Goal: Task Accomplishment & Management: Manage account settings

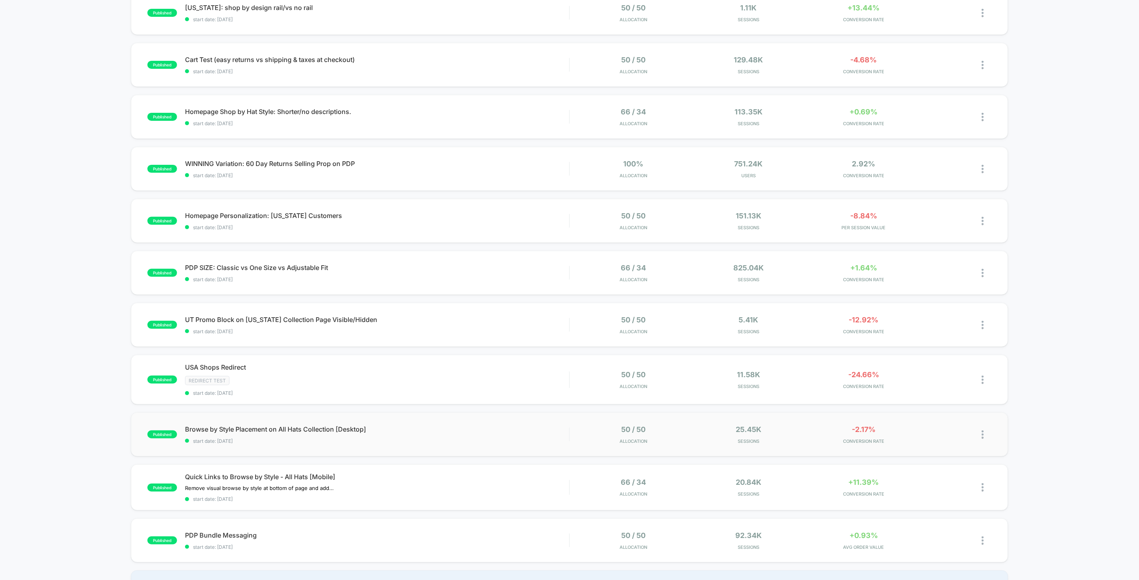
scroll to position [178, 0]
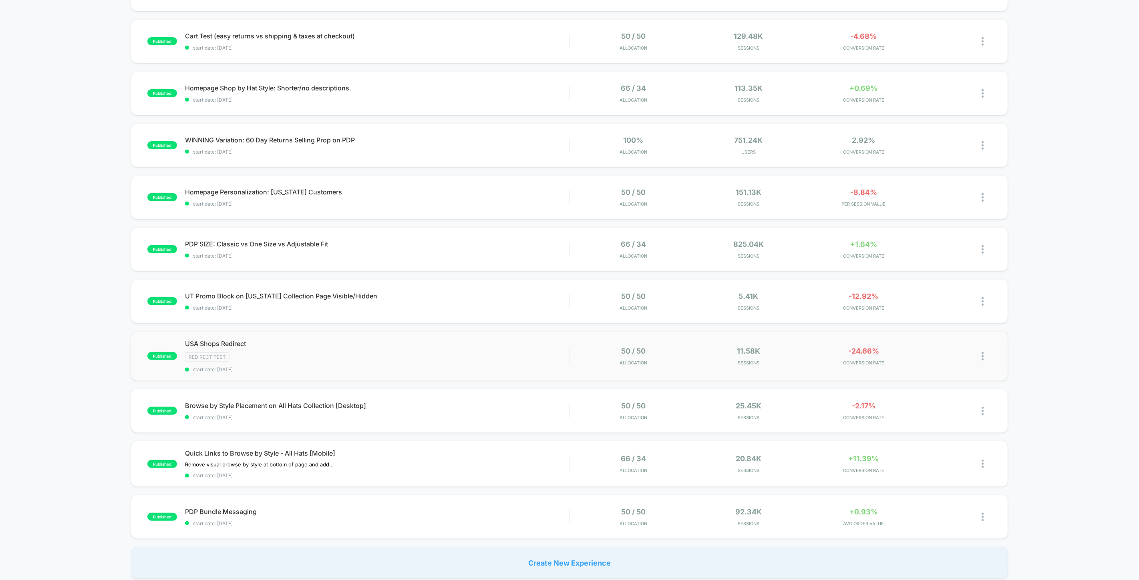
click at [982, 357] on img at bounding box center [982, 356] width 2 height 8
click at [943, 347] on div "Pause" at bounding box center [941, 346] width 72 height 18
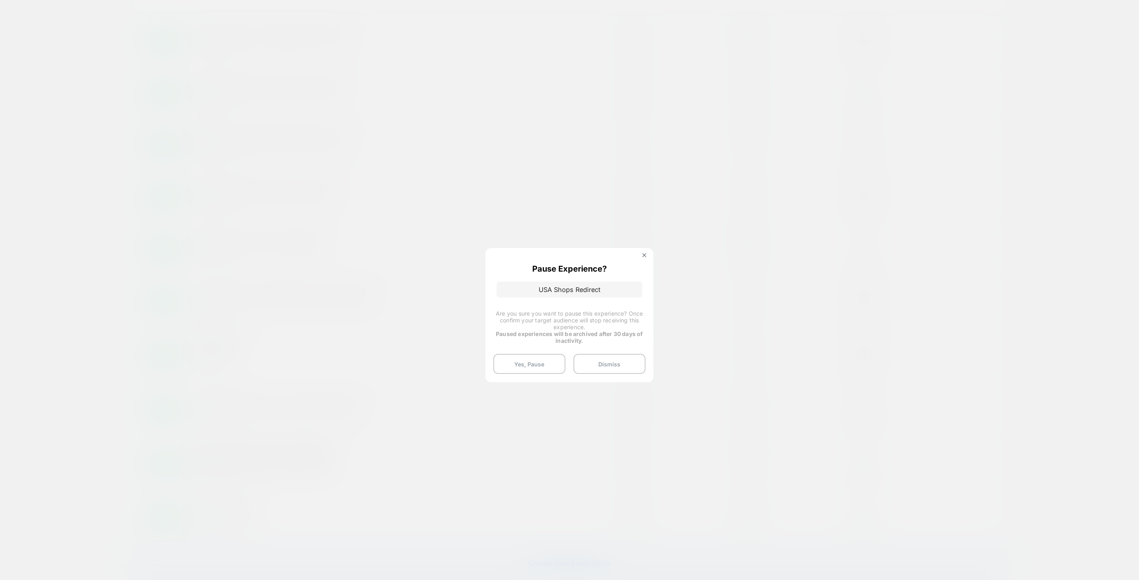
click at [528, 363] on button "Yes, Pause" at bounding box center [529, 364] width 72 height 20
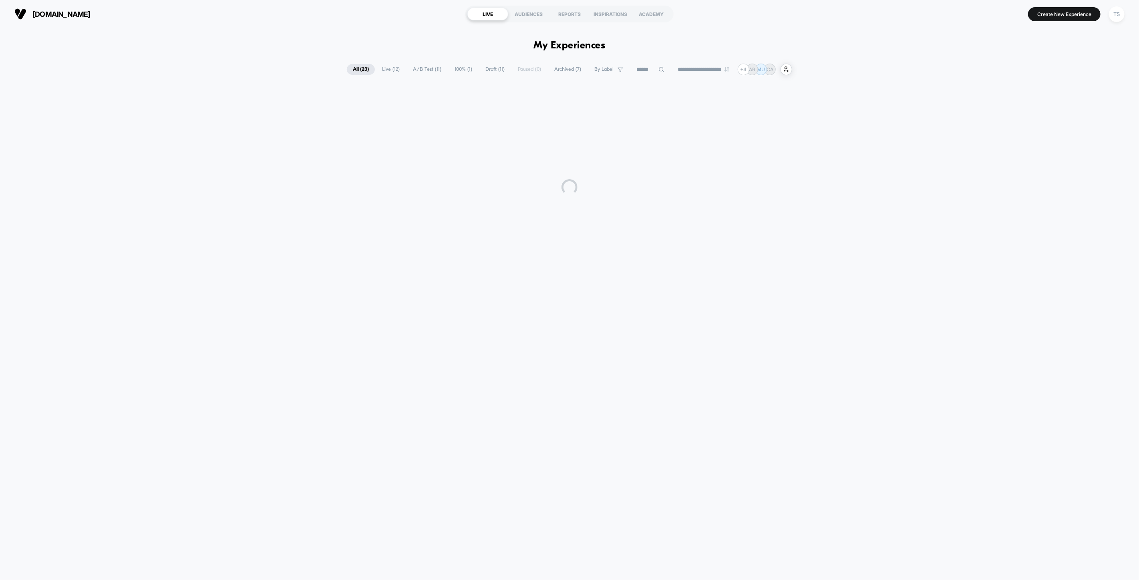
scroll to position [0, 0]
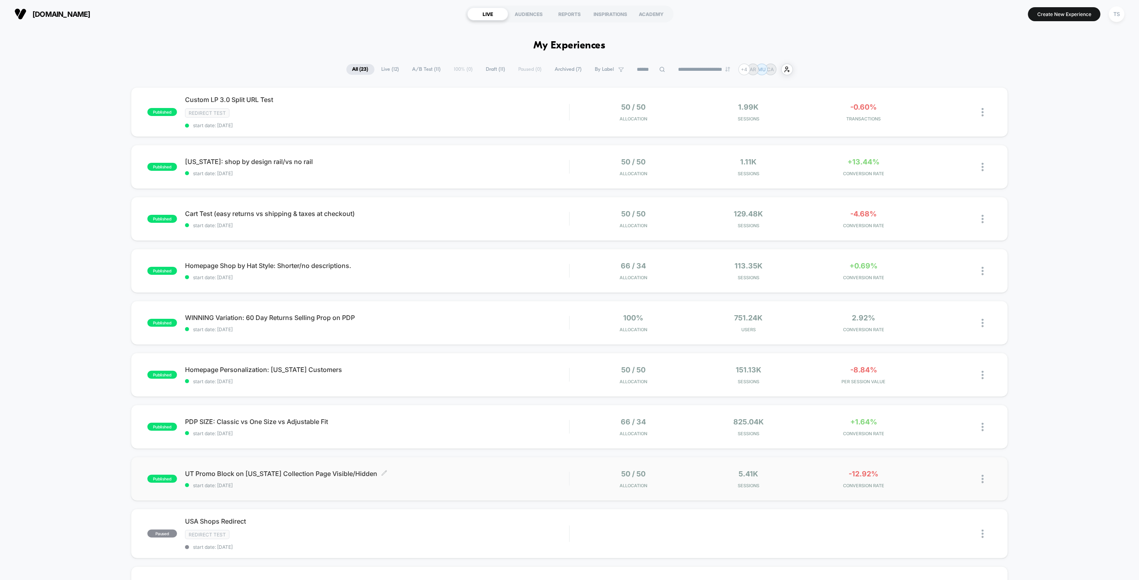
click at [291, 474] on span "UT Promo Block on [US_STATE] Collection Page Visible/Hidden Click to edit exper…" at bounding box center [377, 474] width 384 height 8
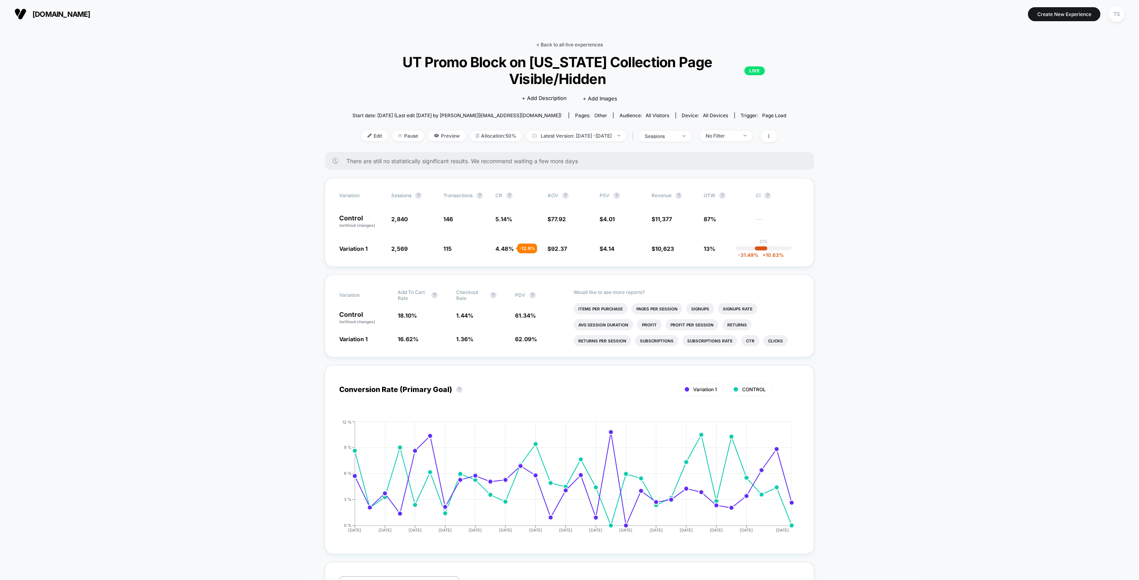
click at [586, 45] on link "< Back to all live experiences" at bounding box center [569, 45] width 66 height 6
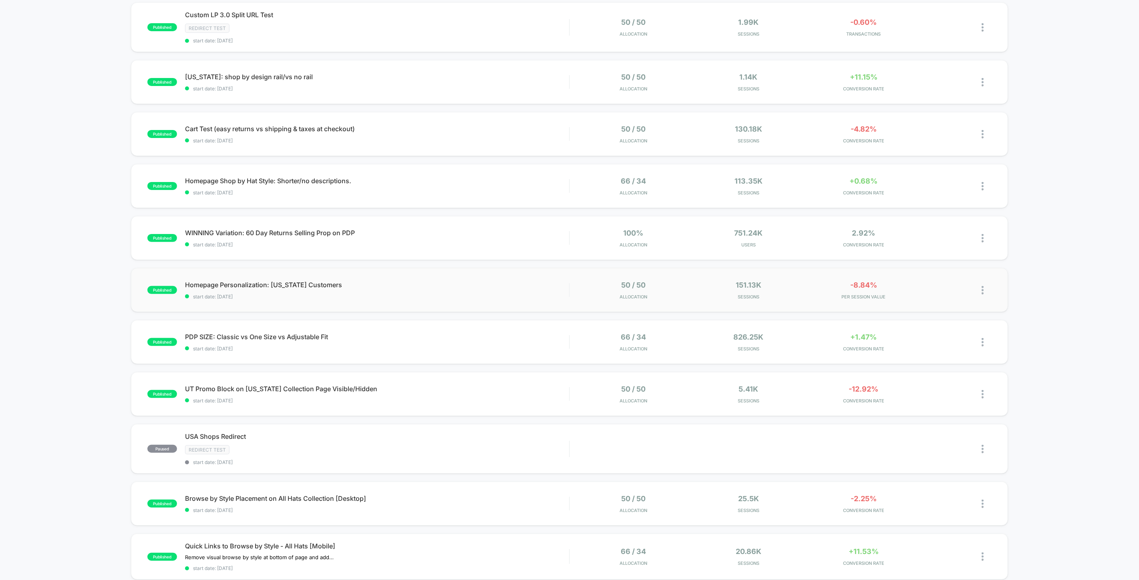
scroll to position [178, 0]
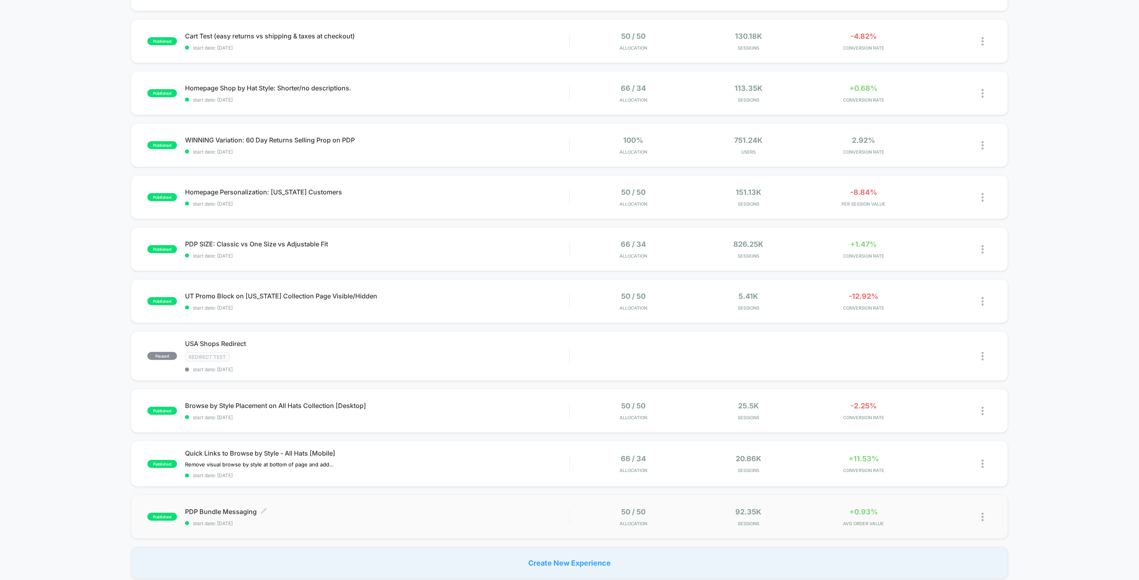
click at [229, 513] on span "PDP Bundle Messaging Click to edit experience details" at bounding box center [377, 512] width 384 height 8
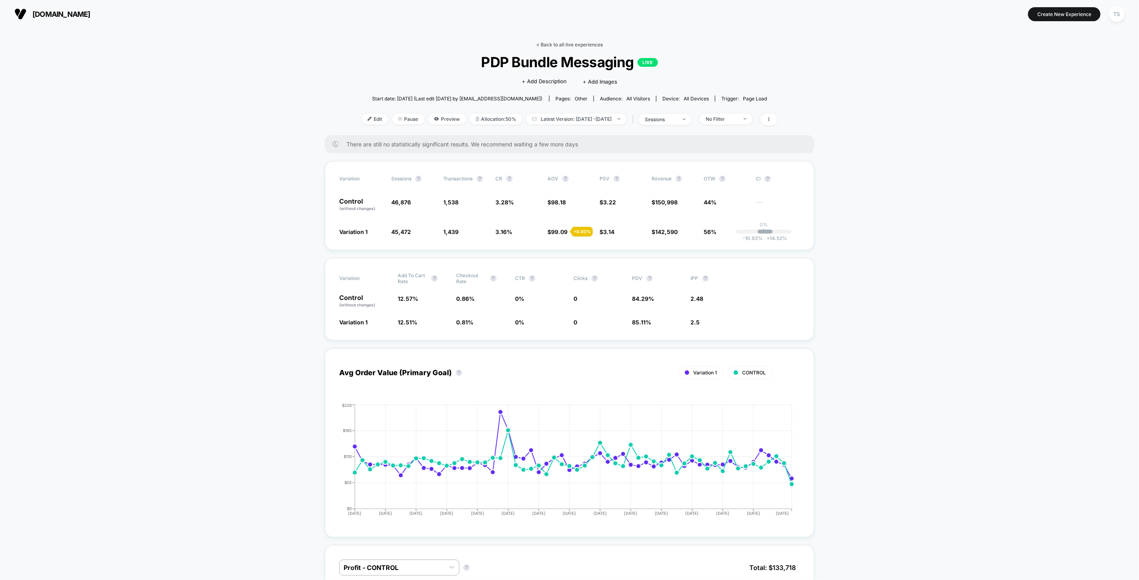
click at [546, 42] on link "< Back to all live experiences" at bounding box center [569, 45] width 66 height 6
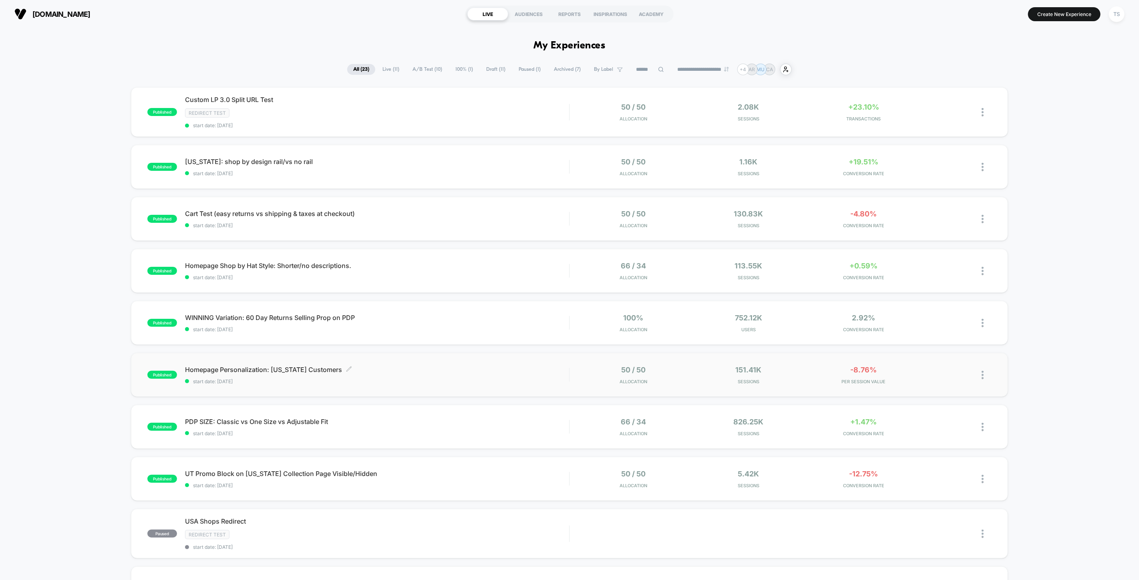
click at [302, 371] on span "Homepage Personalization: [US_STATE] Customers Click to edit experience details" at bounding box center [377, 370] width 384 height 8
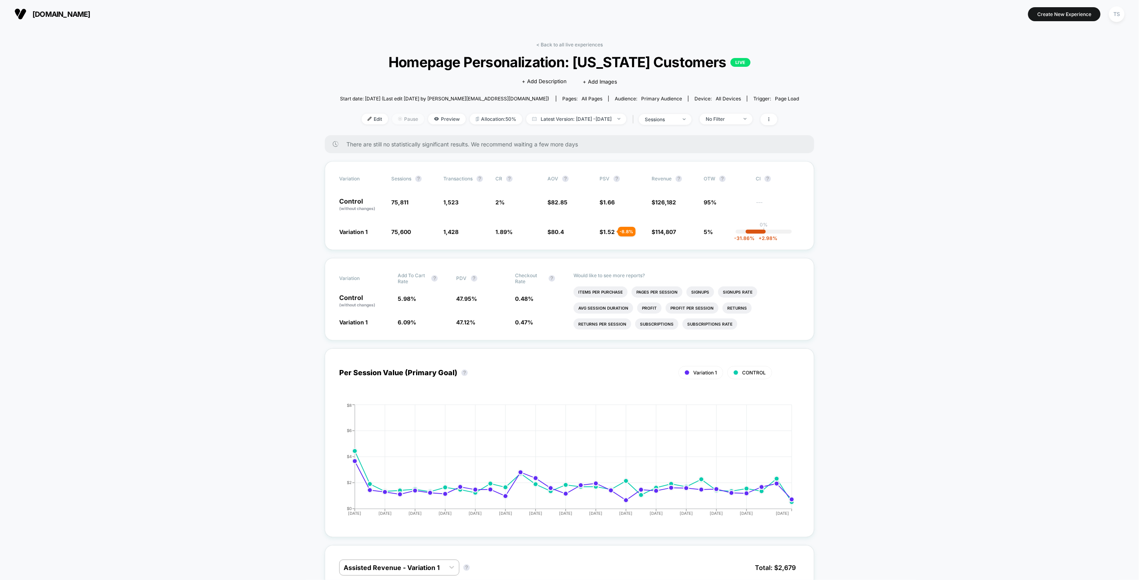
click at [398, 119] on span "Pause" at bounding box center [408, 119] width 32 height 11
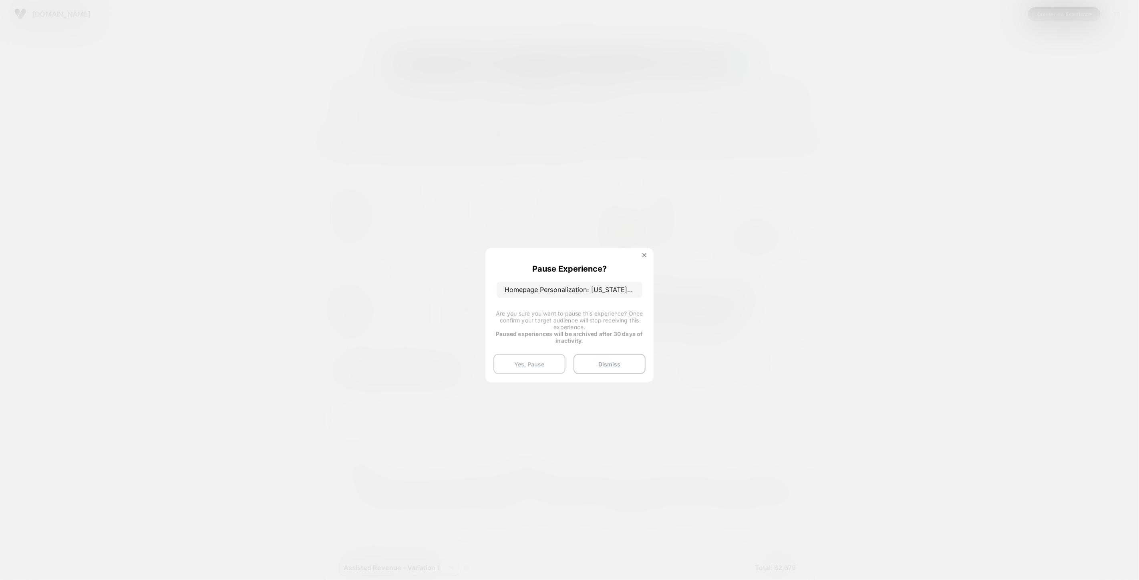
click at [541, 364] on button "Yes, Pause" at bounding box center [529, 364] width 72 height 20
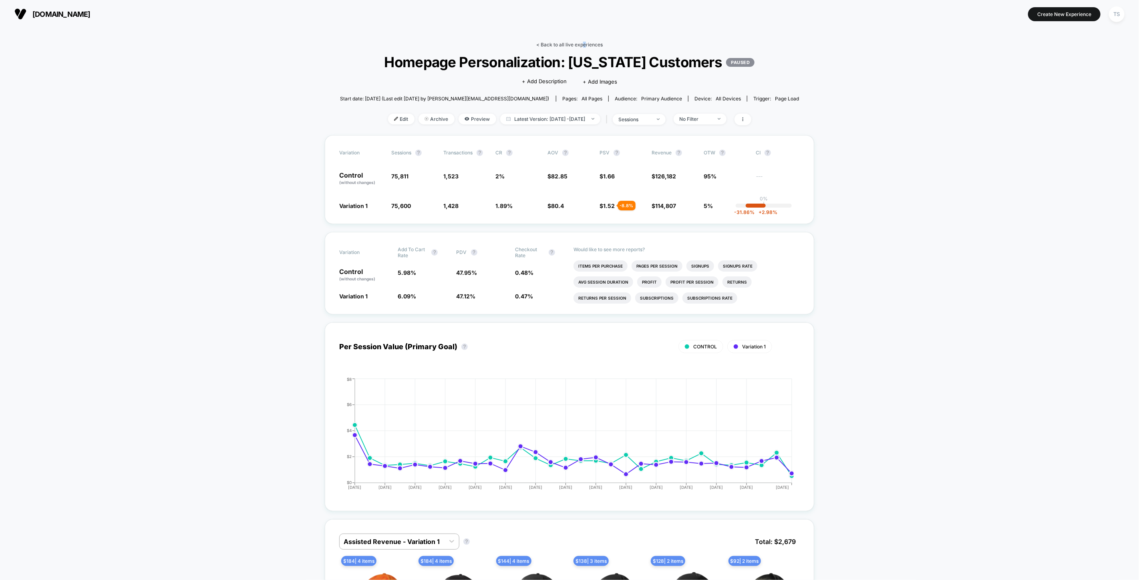
click at [583, 44] on link "< Back to all live experiences" at bounding box center [569, 45] width 66 height 6
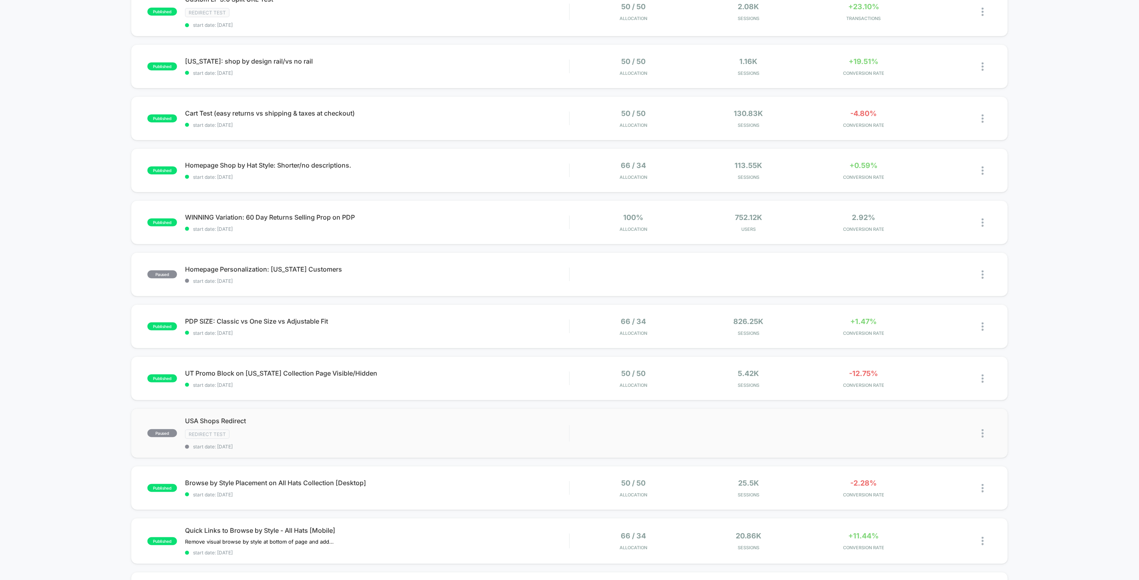
scroll to position [178, 0]
